Goal: Task Accomplishment & Management: Manage account settings

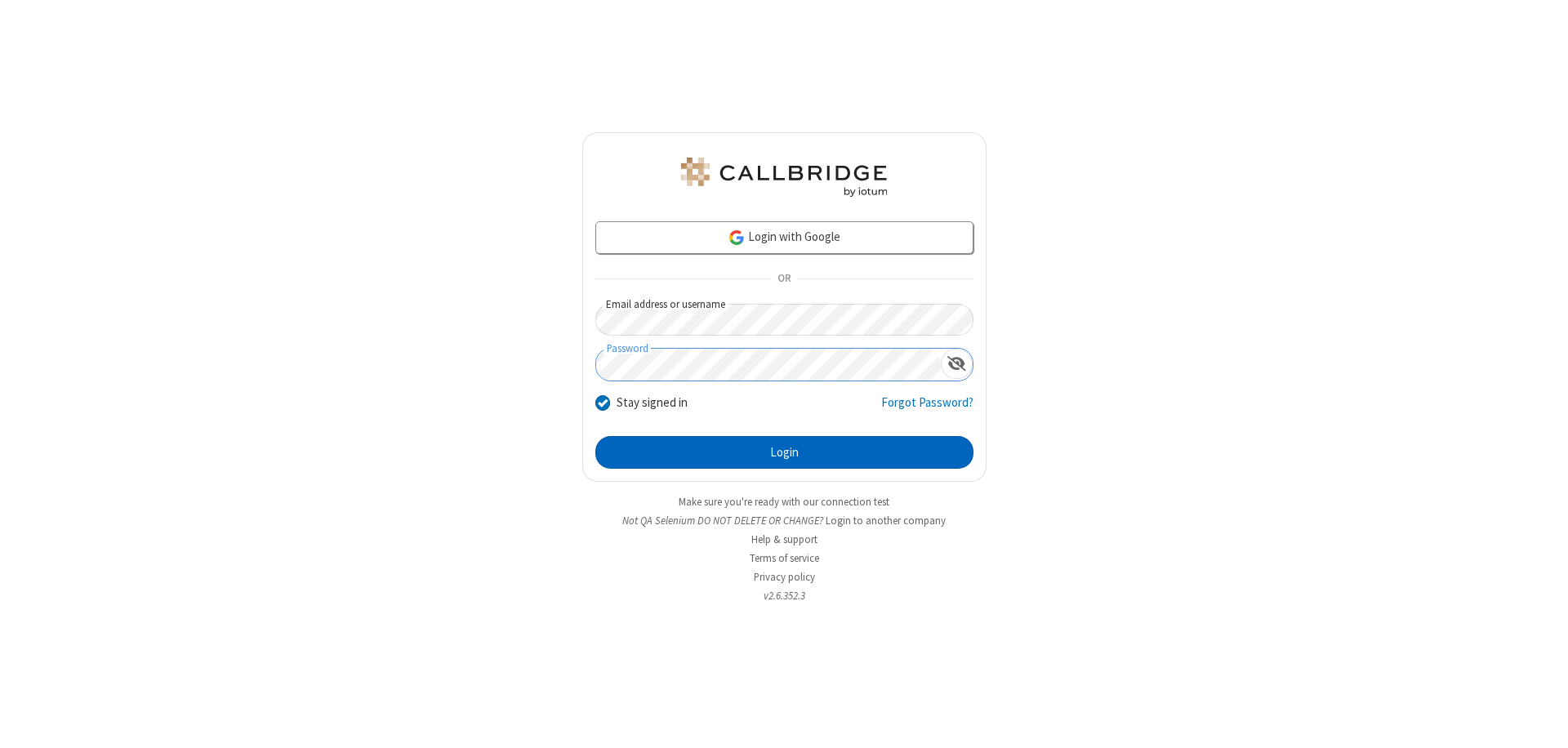
click at [784, 452] on button "Login" at bounding box center [784, 452] width 378 height 32
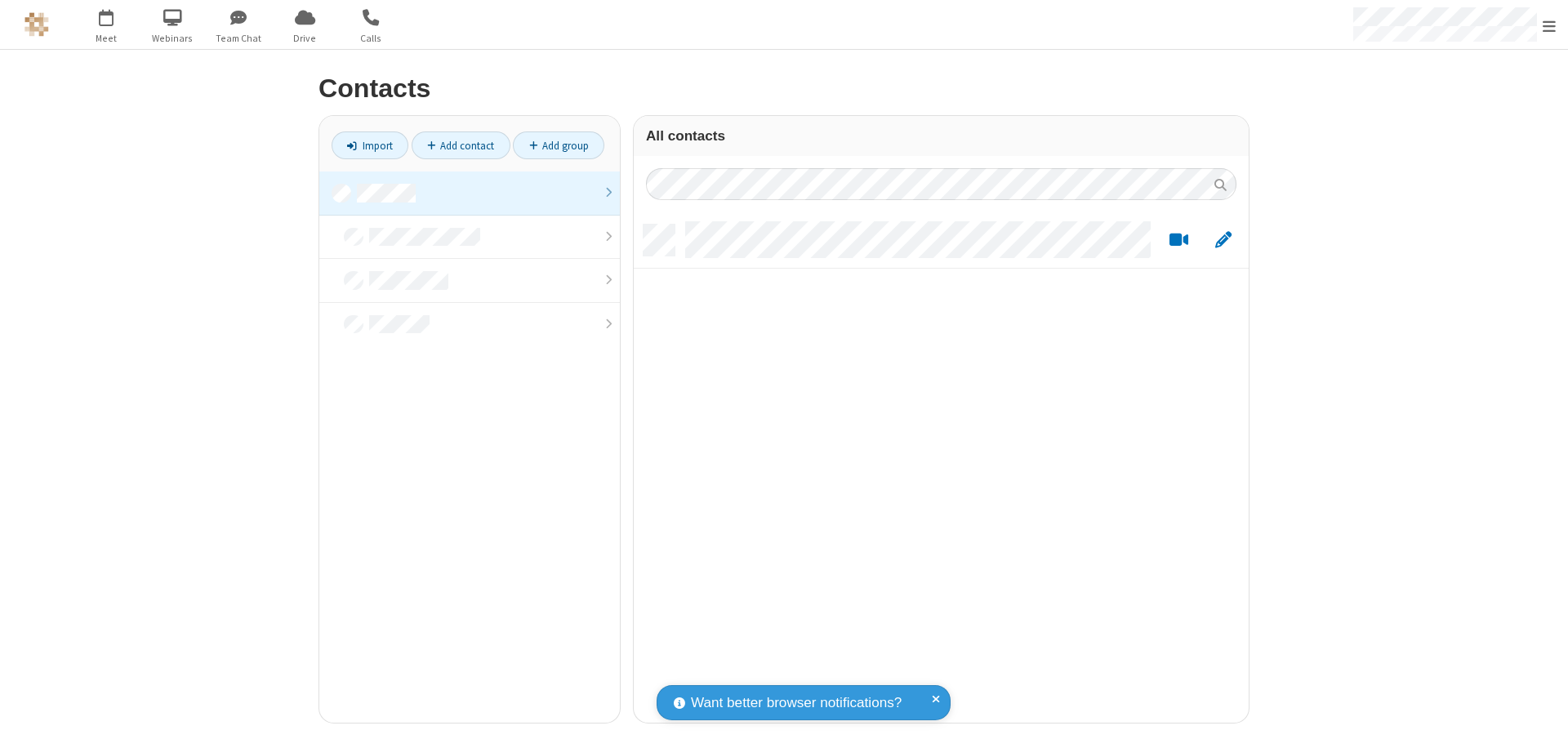
scroll to position [498, 603]
click at [469, 192] on link at bounding box center [470, 194] width 301 height 44
click at [461, 145] on link "Add contact" at bounding box center [461, 145] width 99 height 27
